Goal: Share content: Share content

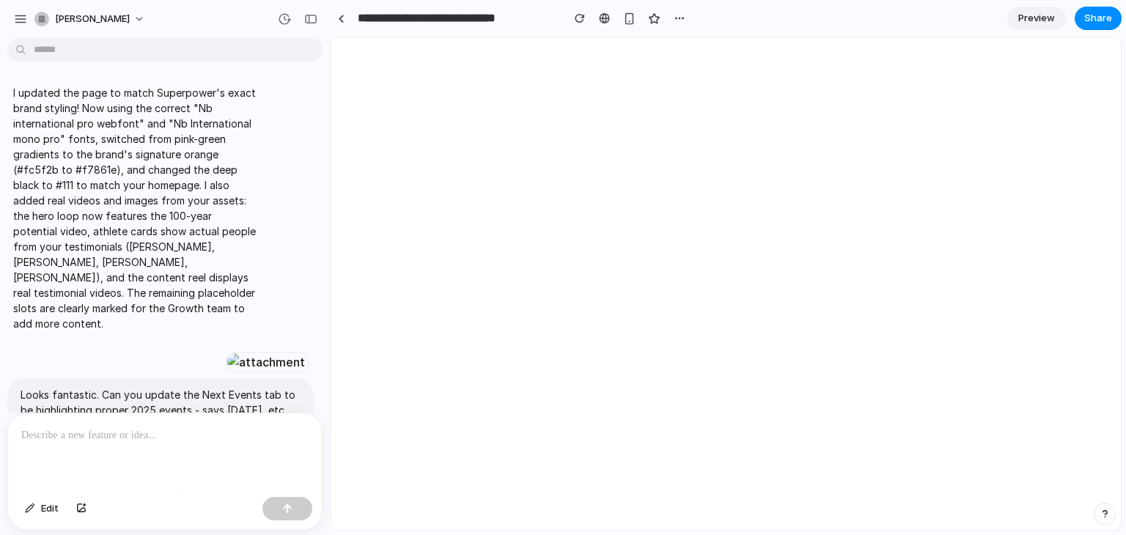
scroll to position [12057, 0]
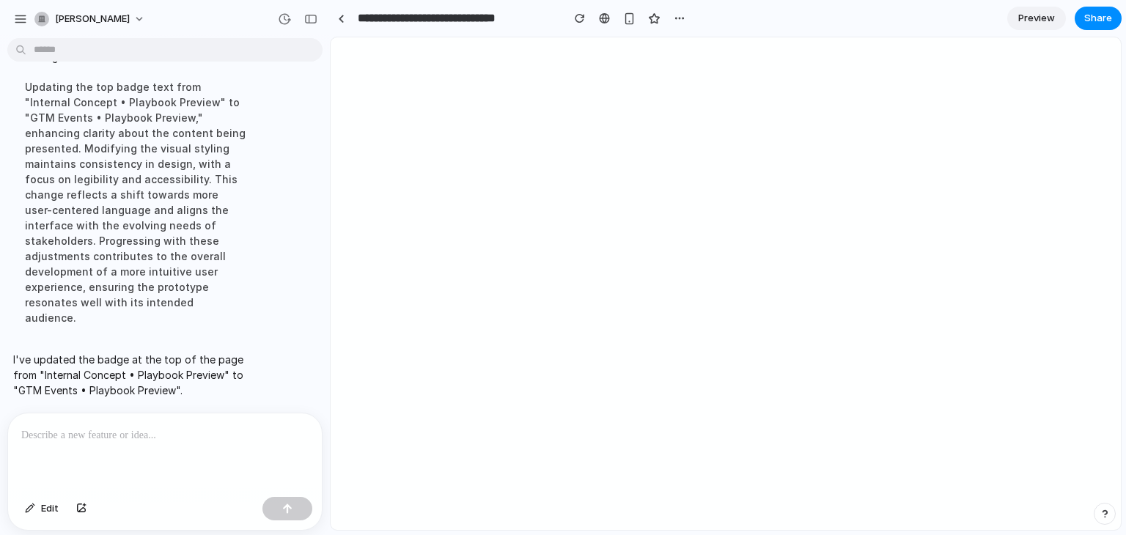
click at [1031, 18] on span "Preview" at bounding box center [1036, 18] width 37 height 15
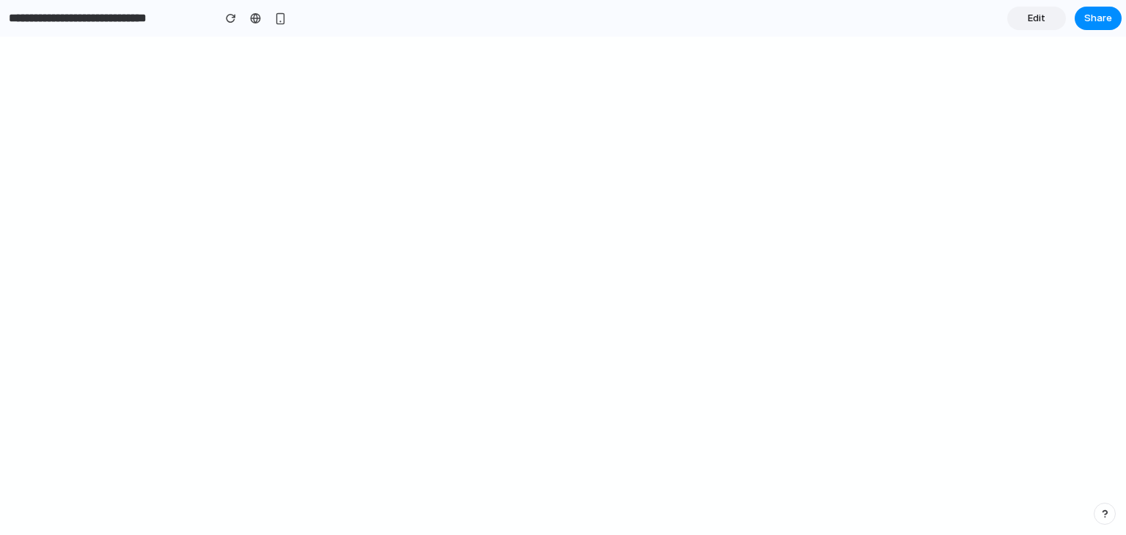
click at [1023, 20] on link "Edit" at bounding box center [1036, 18] width 59 height 23
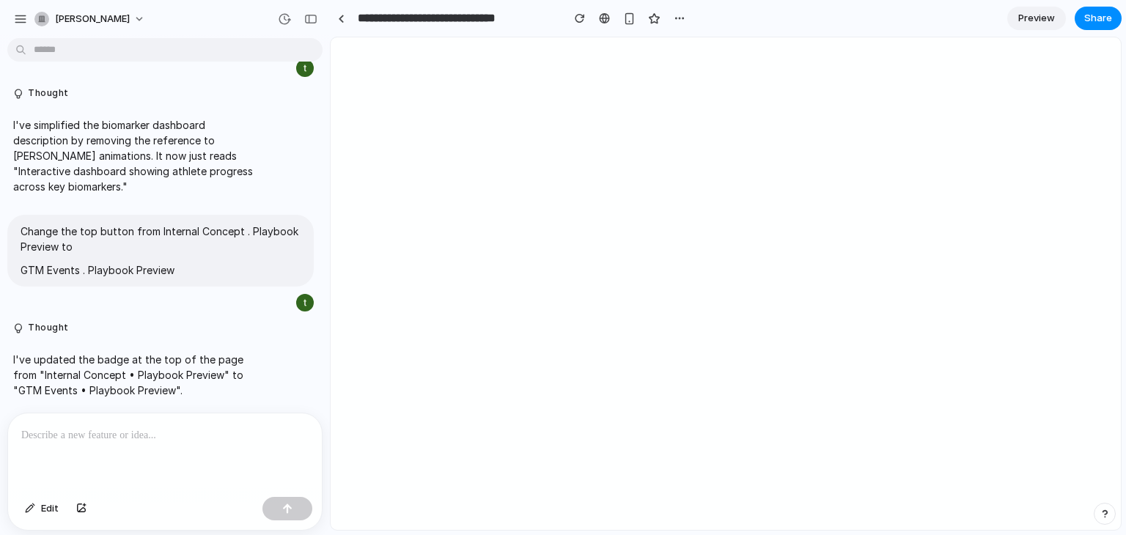
click at [1023, 20] on span "Preview" at bounding box center [1036, 18] width 37 height 15
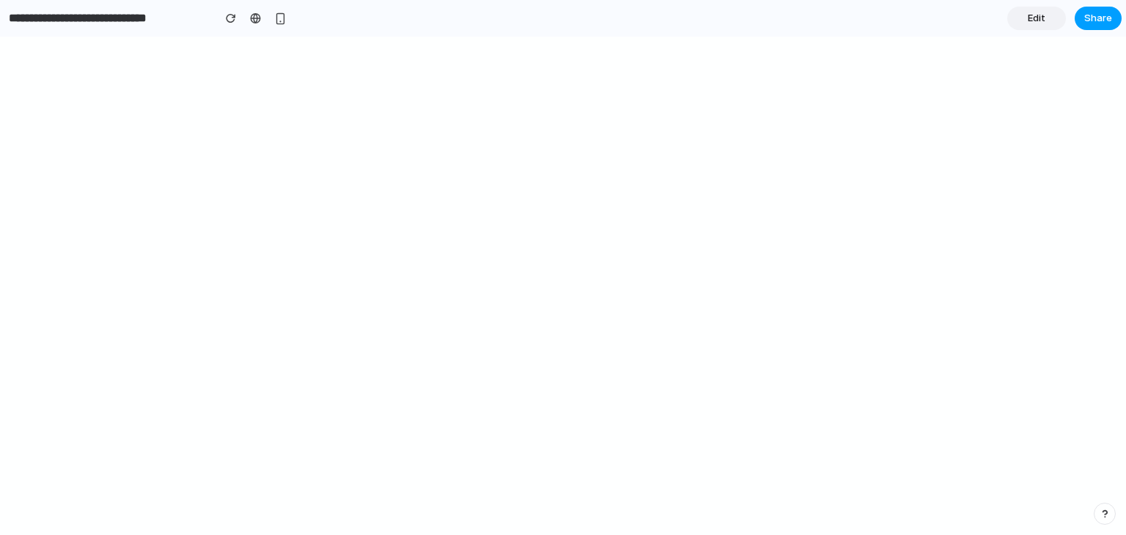
click at [1089, 24] on span "Share" at bounding box center [1098, 18] width 28 height 15
click at [1089, 21] on span "Share" at bounding box center [1098, 18] width 28 height 15
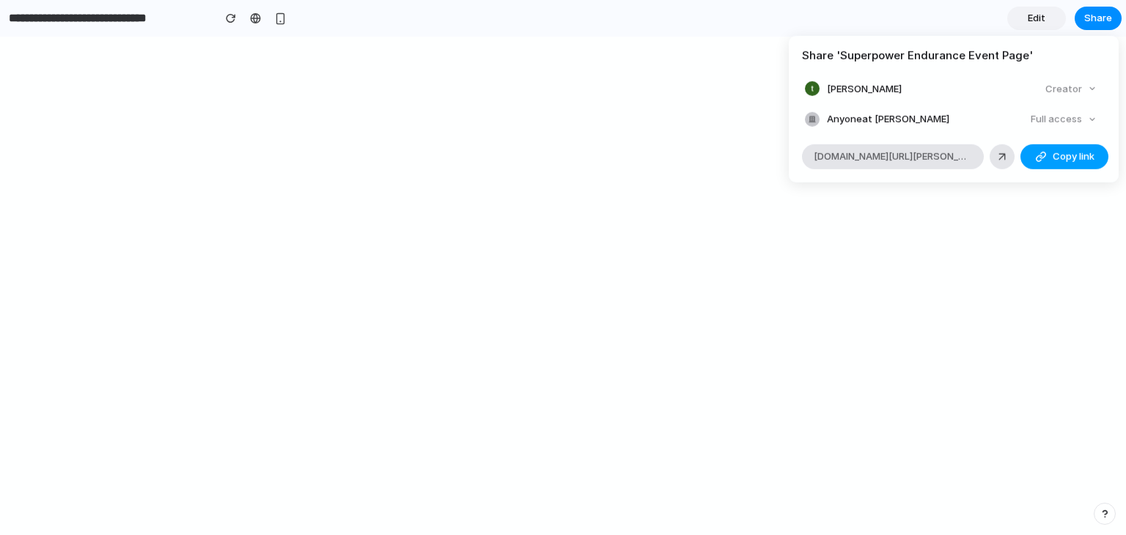
click at [1062, 154] on span "Copy link" at bounding box center [1074, 157] width 42 height 15
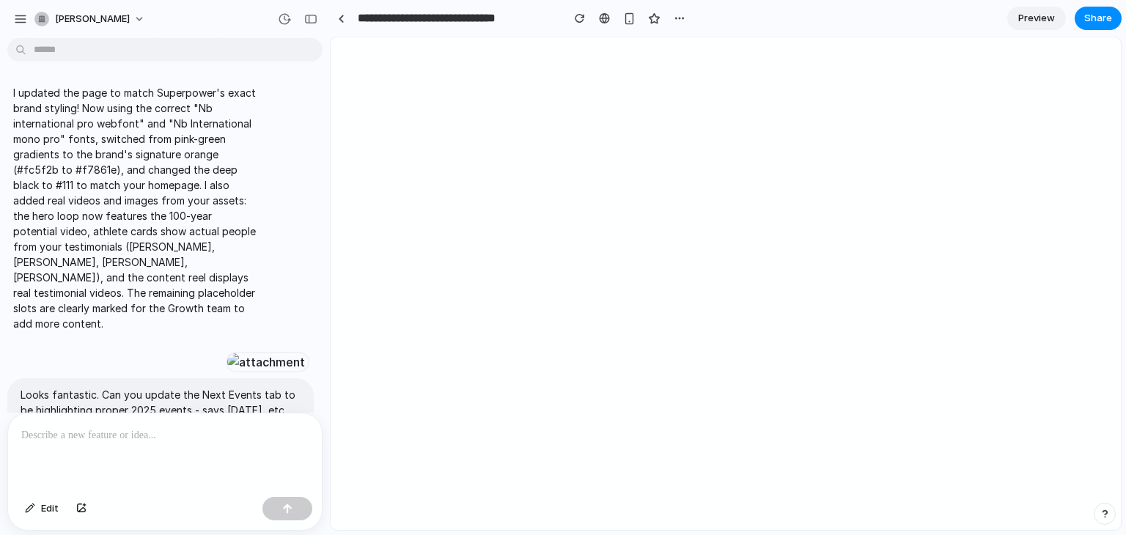
scroll to position [12057, 0]
